Goal: Find specific page/section: Find specific page/section

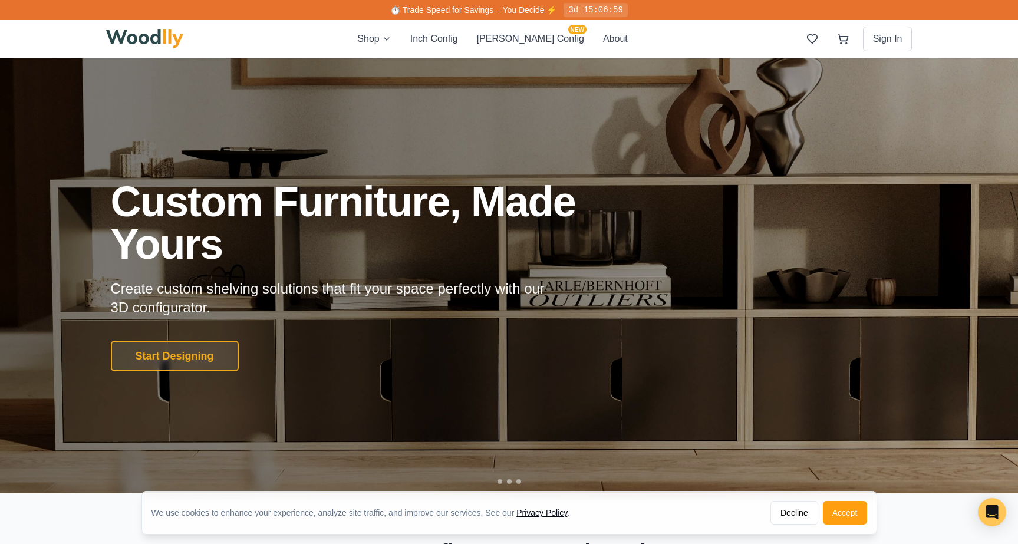
scroll to position [929, 0]
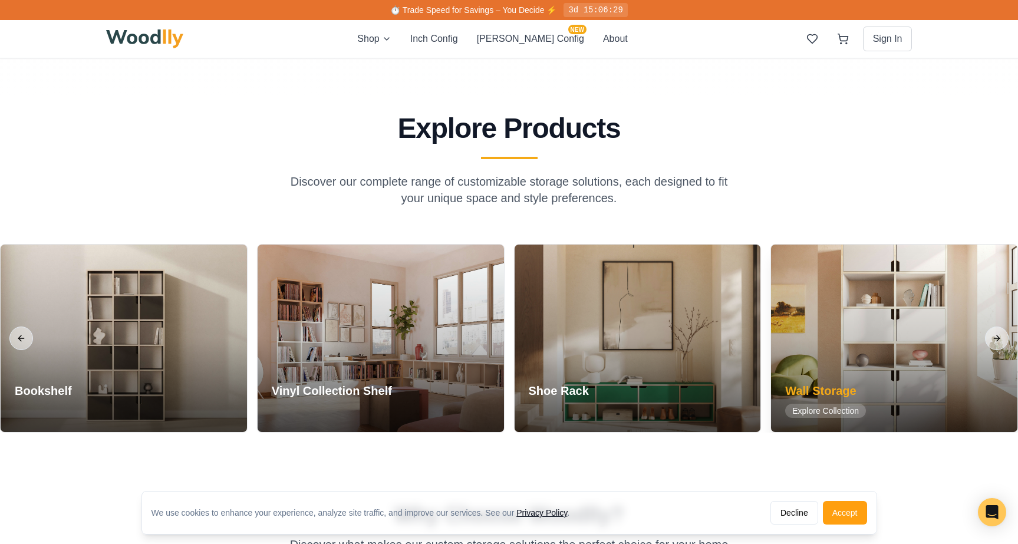
click at [892, 330] on div at bounding box center [894, 339] width 246 height 188
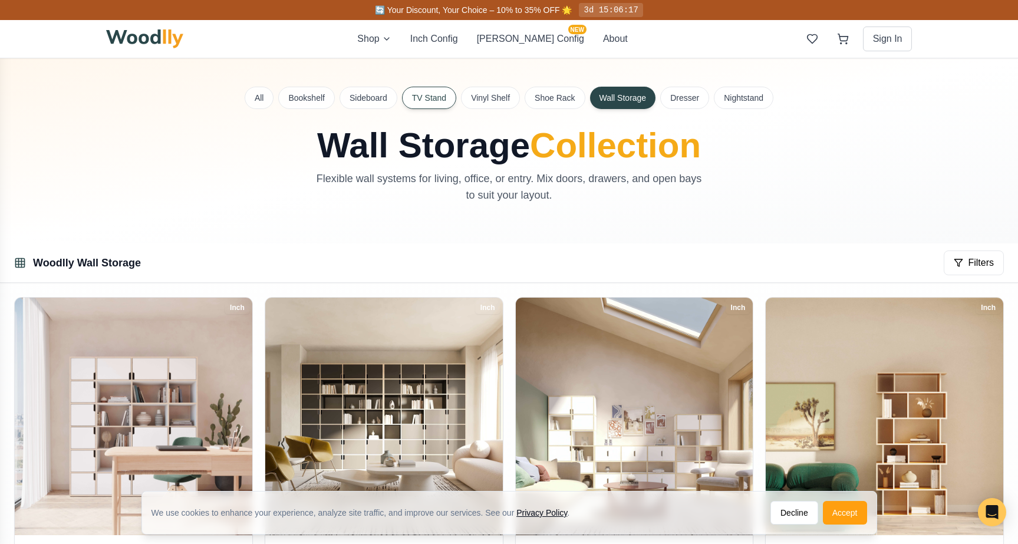
click at [417, 103] on button "TV Stand" at bounding box center [429, 98] width 54 height 22
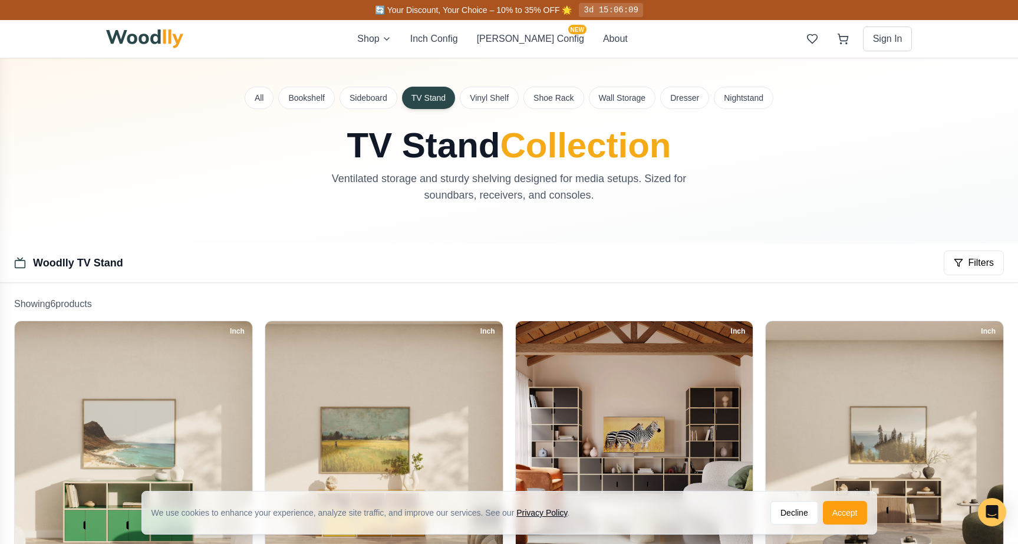
click at [269, 107] on div "All Bookshelf Sideboard TV Stand Vinyl Shelf Shoe Rack Wall Storage Dresser Nig…" at bounding box center [509, 98] width 807 height 22
click at [266, 100] on button "All" at bounding box center [259, 98] width 29 height 22
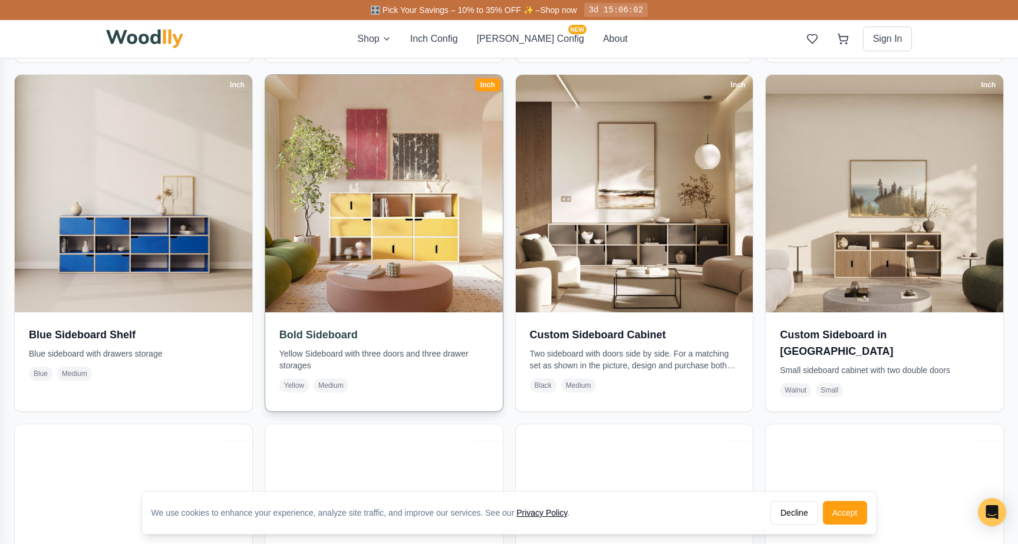
scroll to position [1472, 0]
